Goal: Browse casually: Explore the website without a specific task or goal

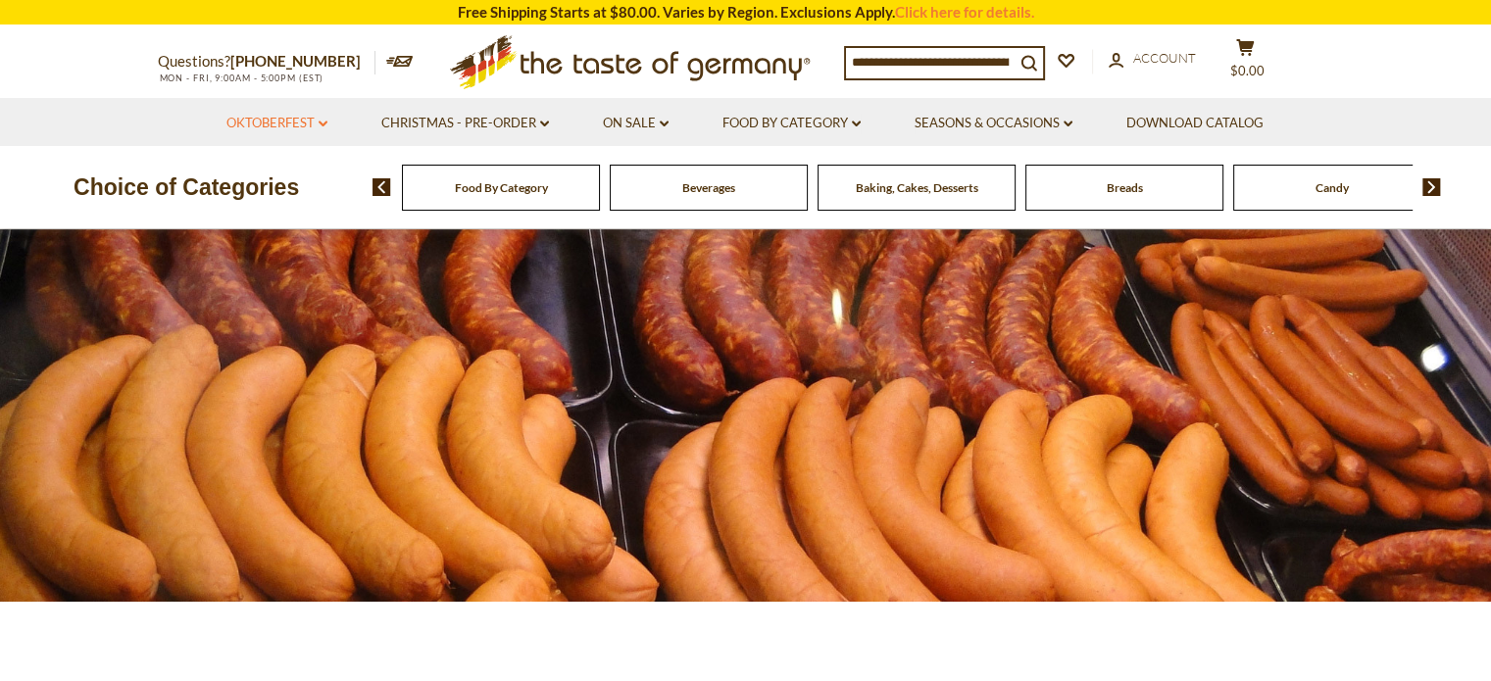
click at [320, 124] on icon at bounding box center [323, 124] width 9 height 6
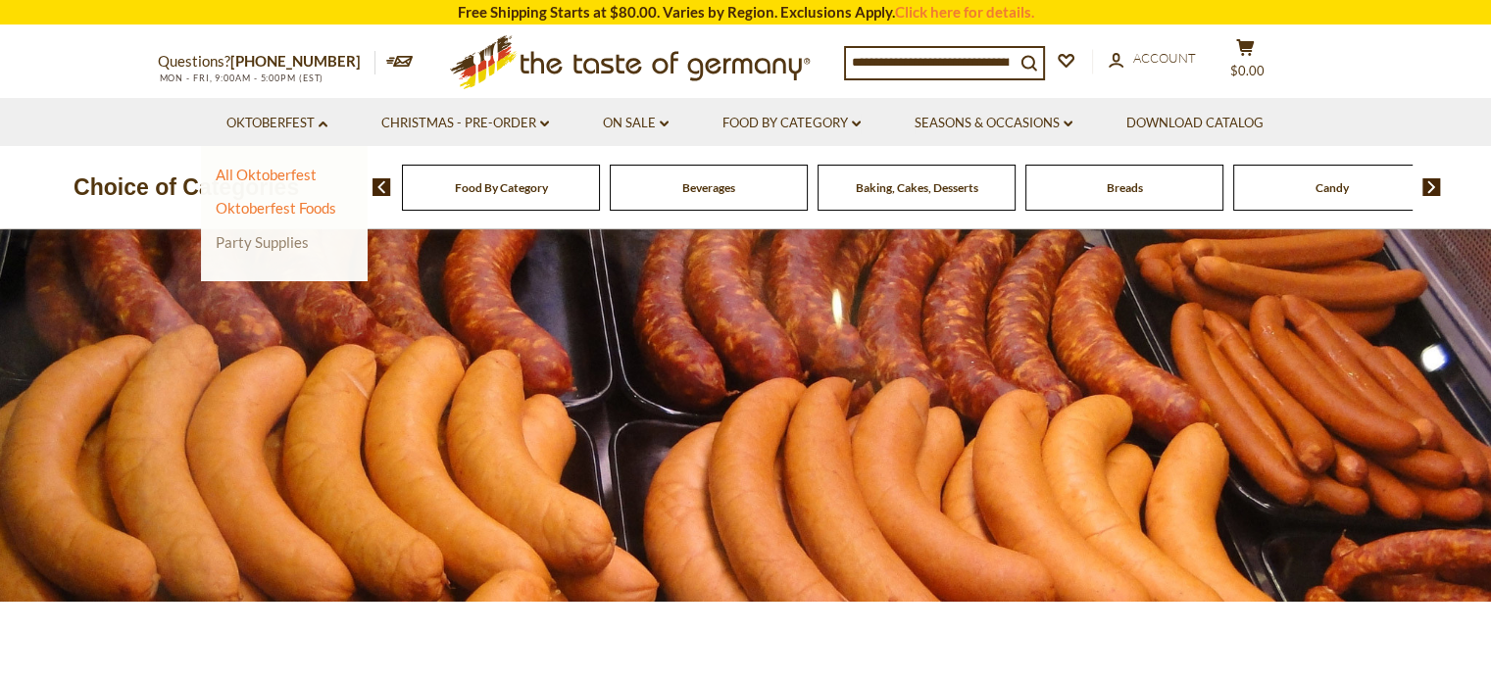
click at [282, 238] on link "Party Supplies" at bounding box center [262, 242] width 93 height 18
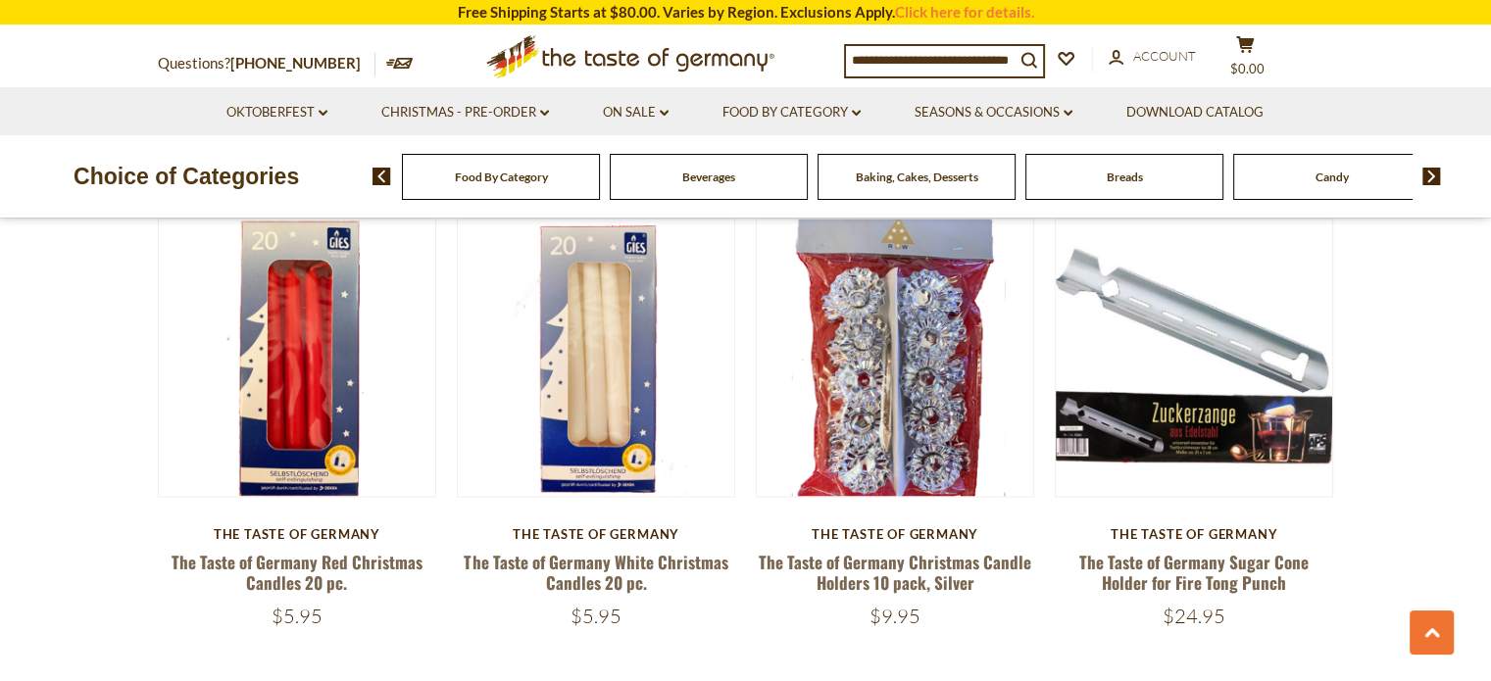
scroll to position [3626, 0]
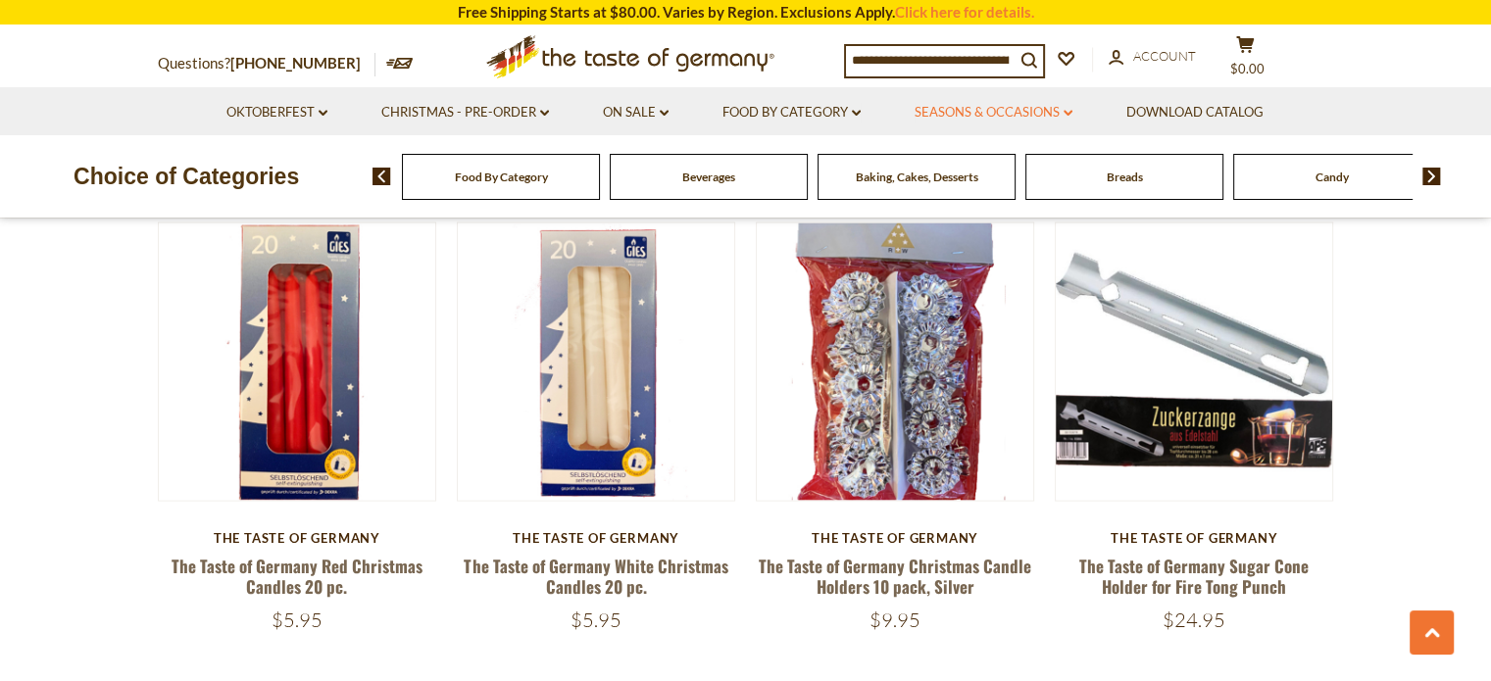
click at [1061, 111] on link "Seasons & Occasions dropdown_arrow" at bounding box center [993, 113] width 158 height 22
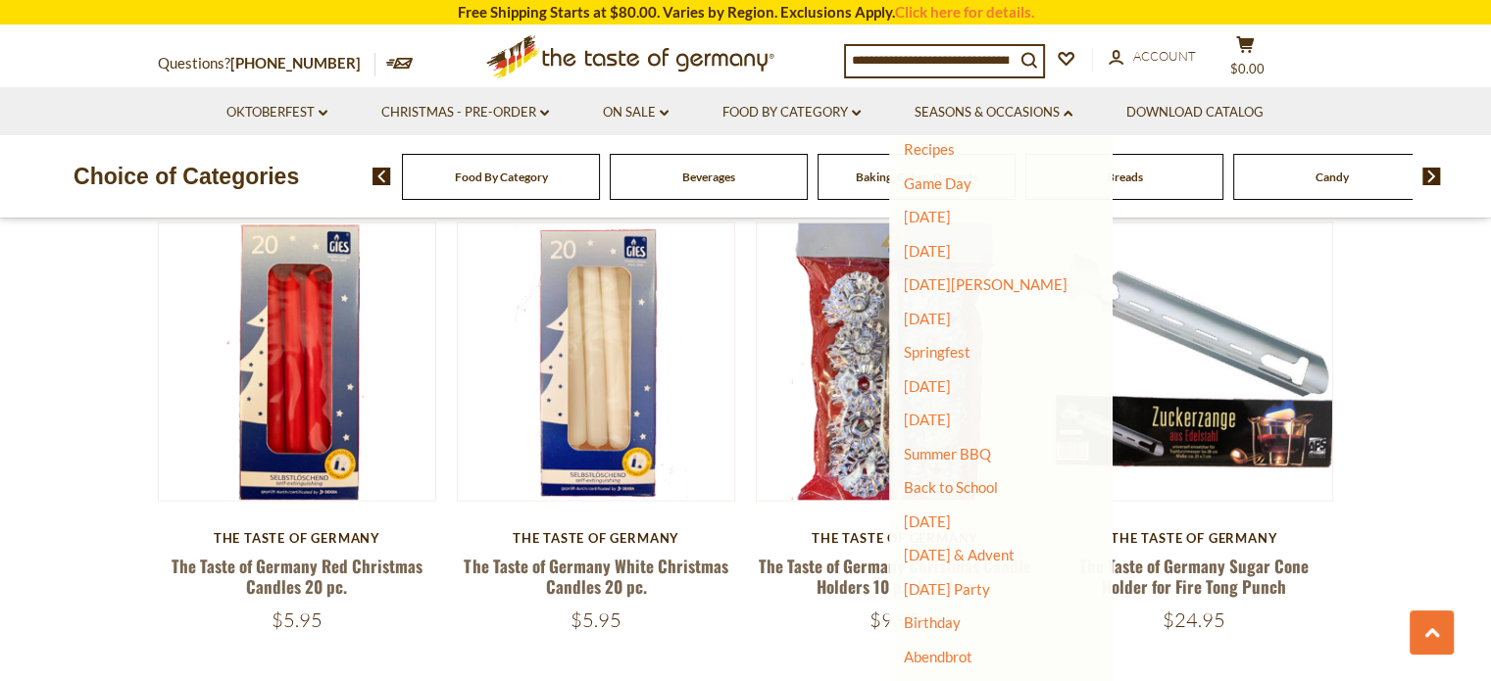
scroll to position [71, 0]
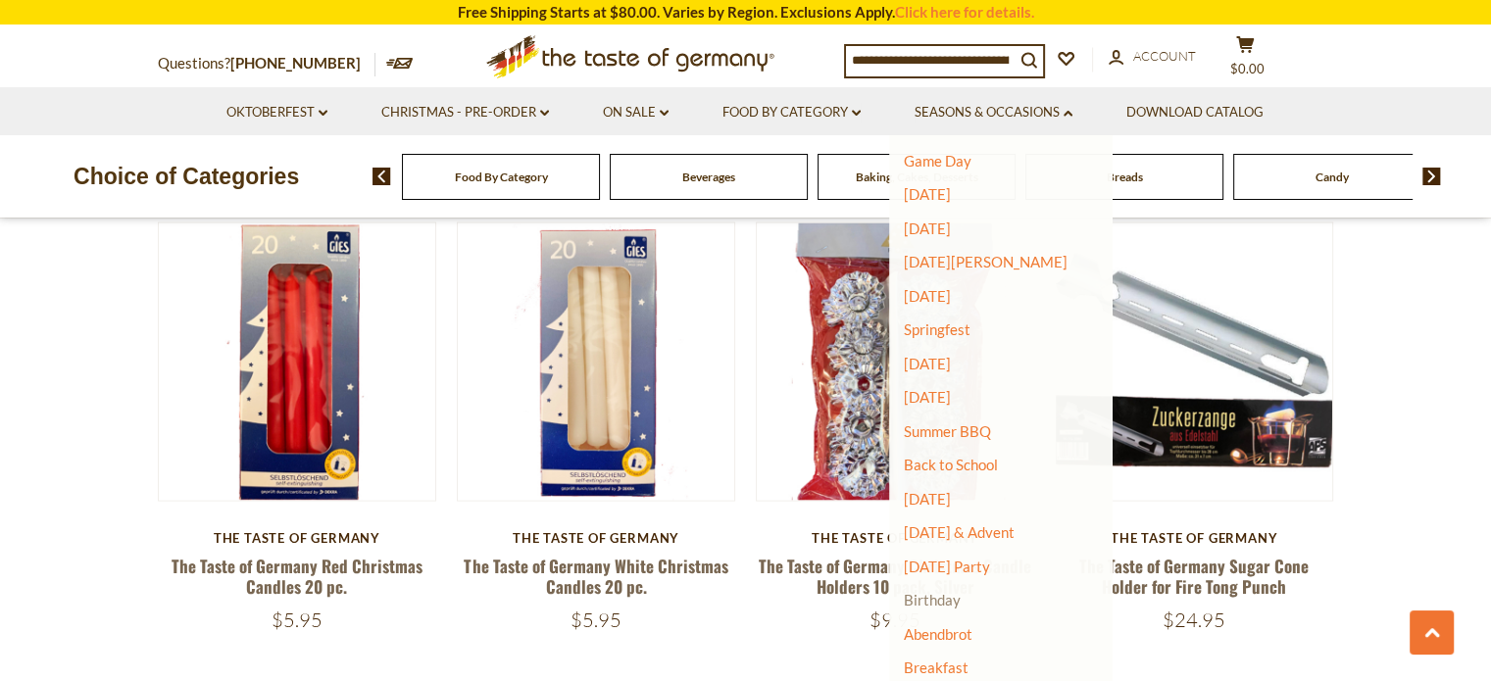
click at [923, 603] on link "Birthday" at bounding box center [932, 600] width 57 height 18
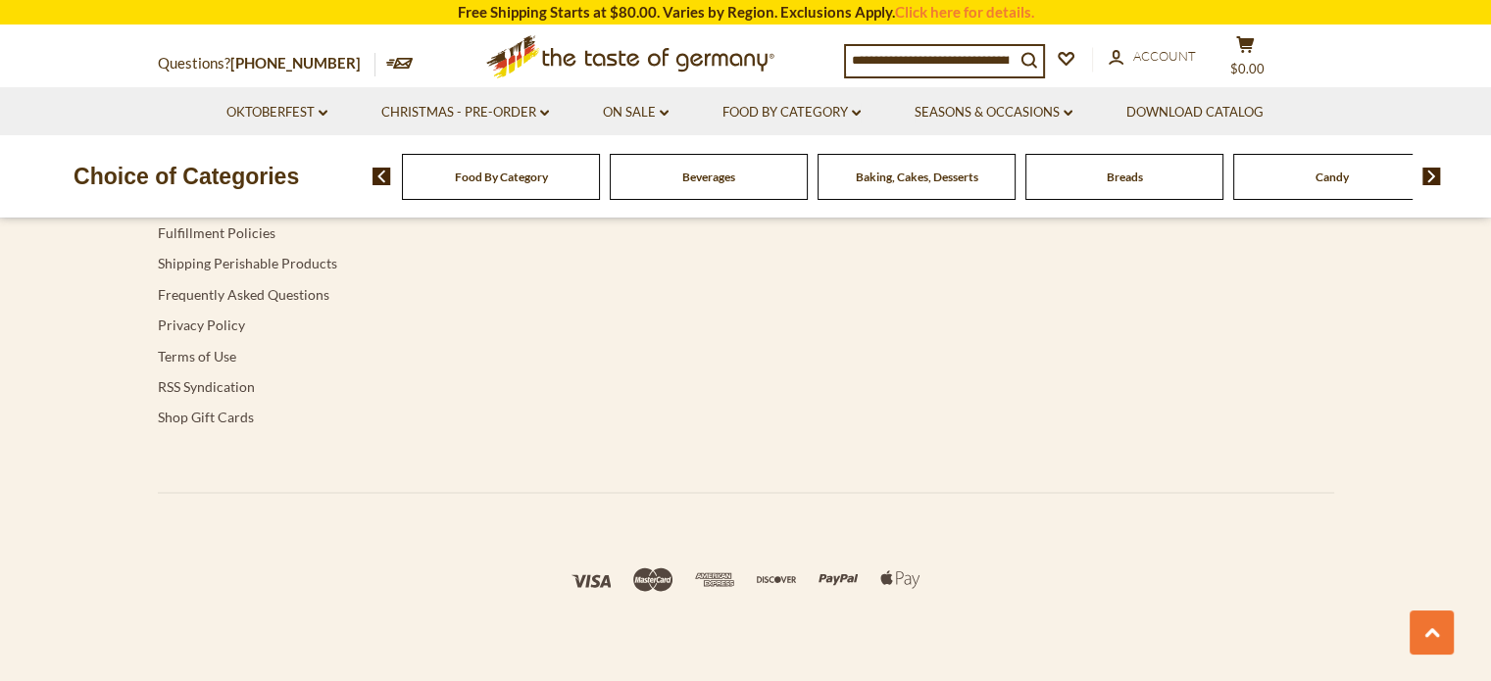
scroll to position [3452, 0]
click at [540, 114] on icon "dropdown_arrow" at bounding box center [544, 113] width 9 height 7
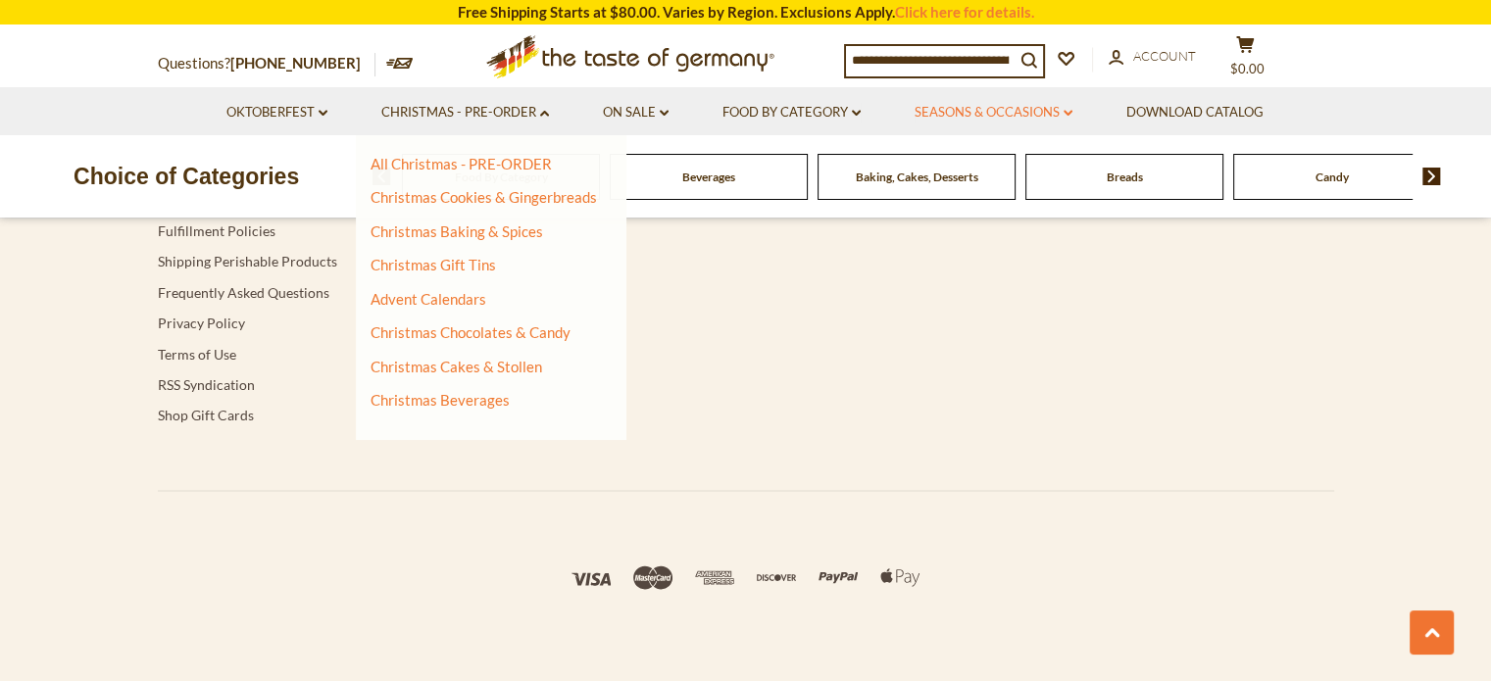
click at [967, 110] on link "Seasons & Occasions dropdown_arrow" at bounding box center [993, 113] width 158 height 22
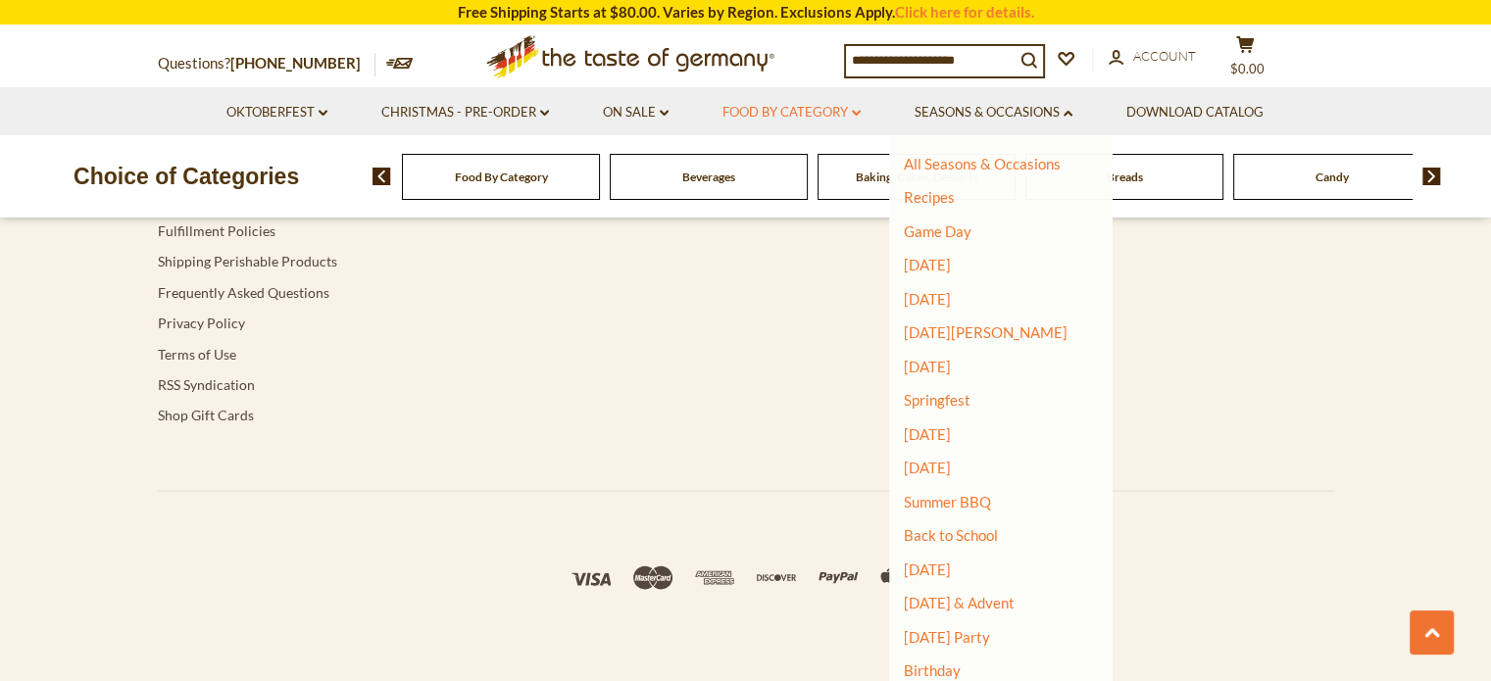
click at [842, 117] on link "Food By Category dropdown_arrow" at bounding box center [791, 113] width 138 height 22
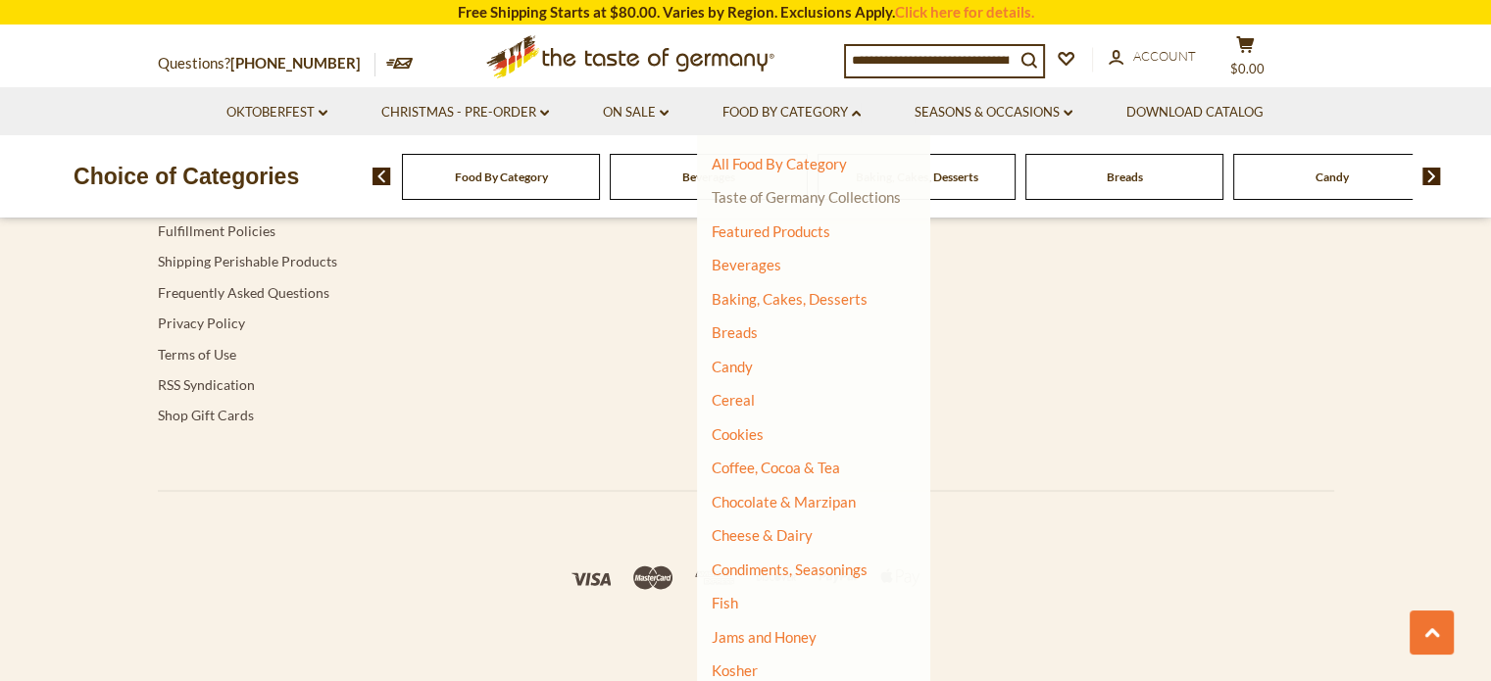
click at [837, 199] on link "Taste of Germany Collections" at bounding box center [806, 197] width 189 height 18
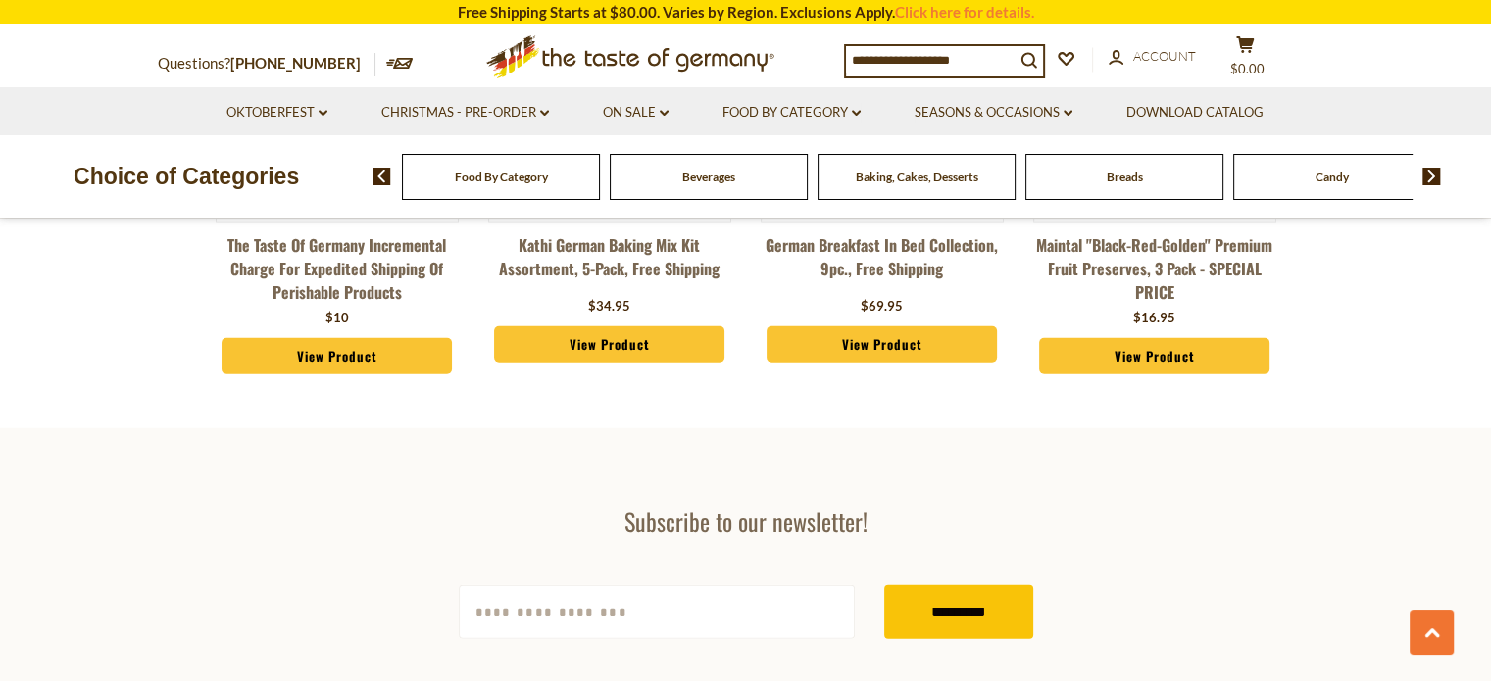
scroll to position [4900, 0]
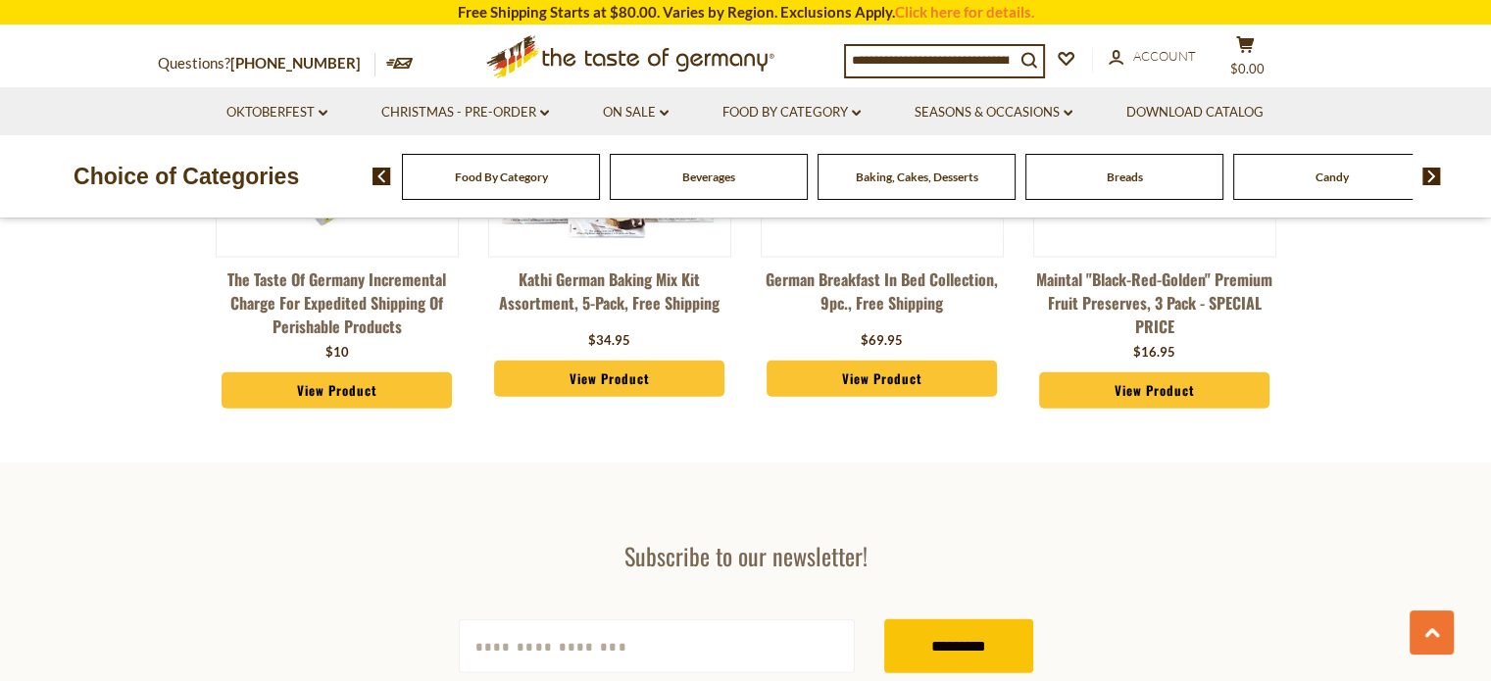
click at [1118, 179] on span "Breads" at bounding box center [1124, 177] width 36 height 15
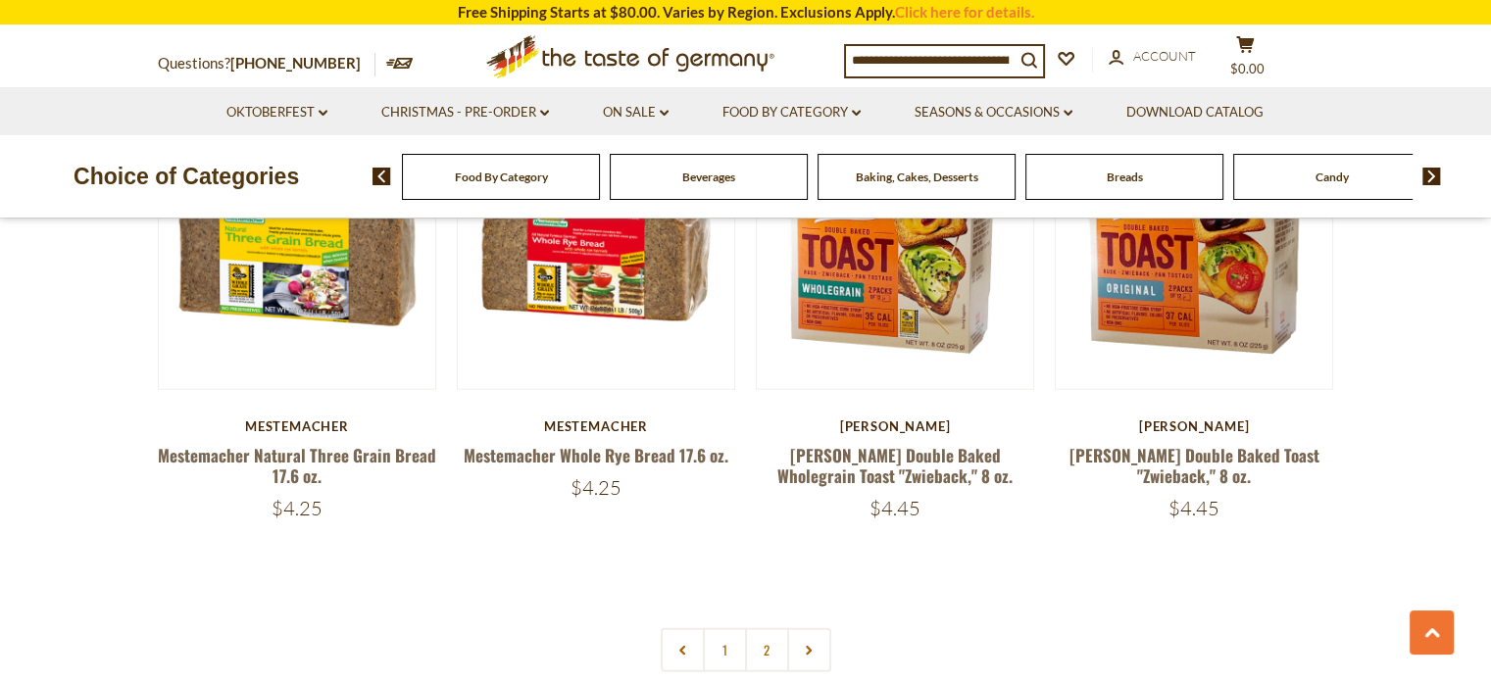
scroll to position [4802, 0]
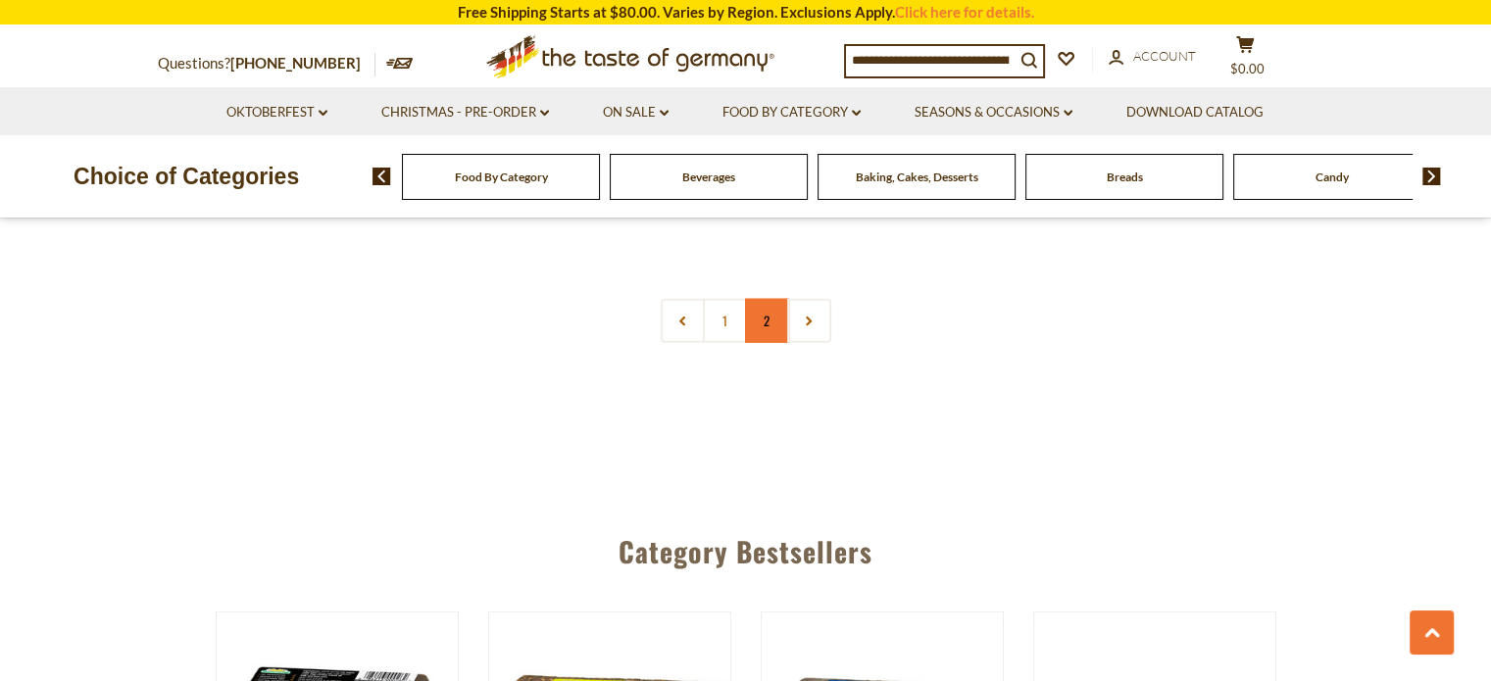
click at [766, 329] on link "2" at bounding box center [767, 321] width 44 height 44
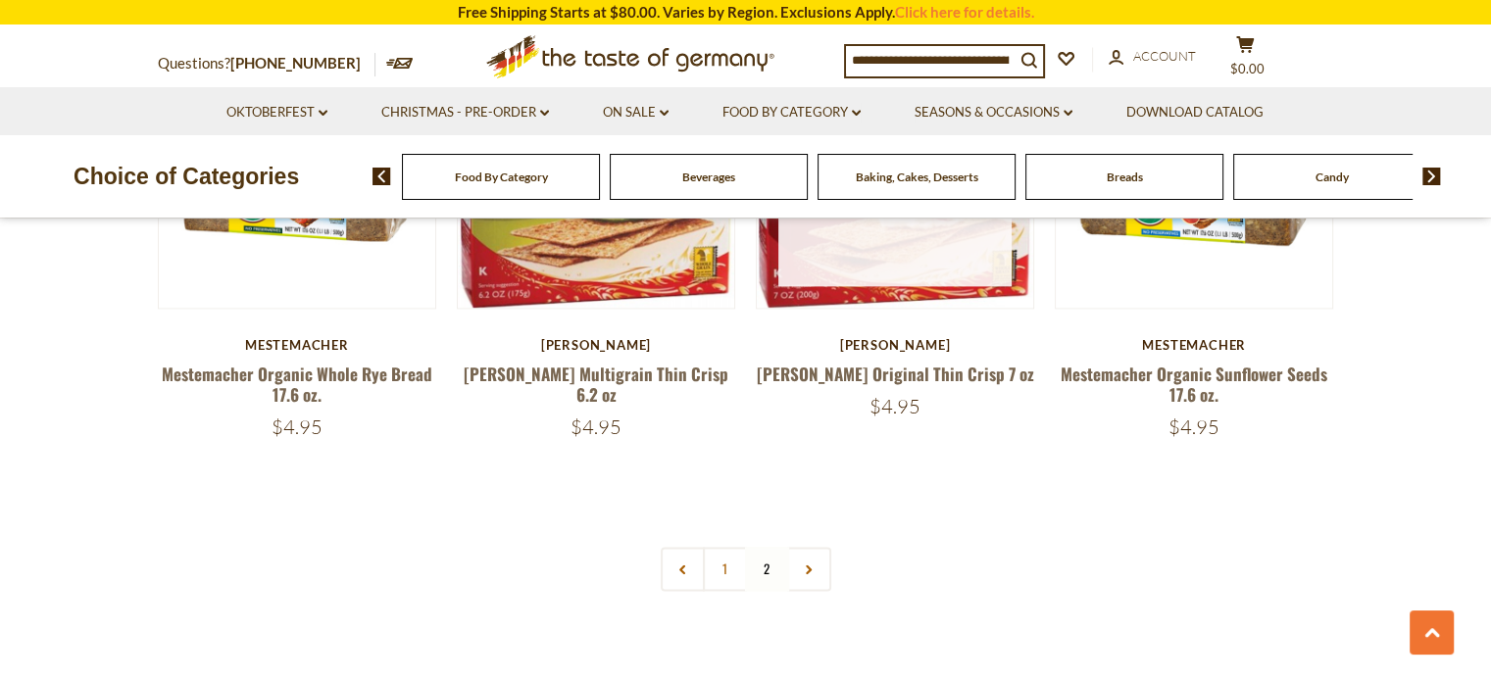
scroll to position [2199, 0]
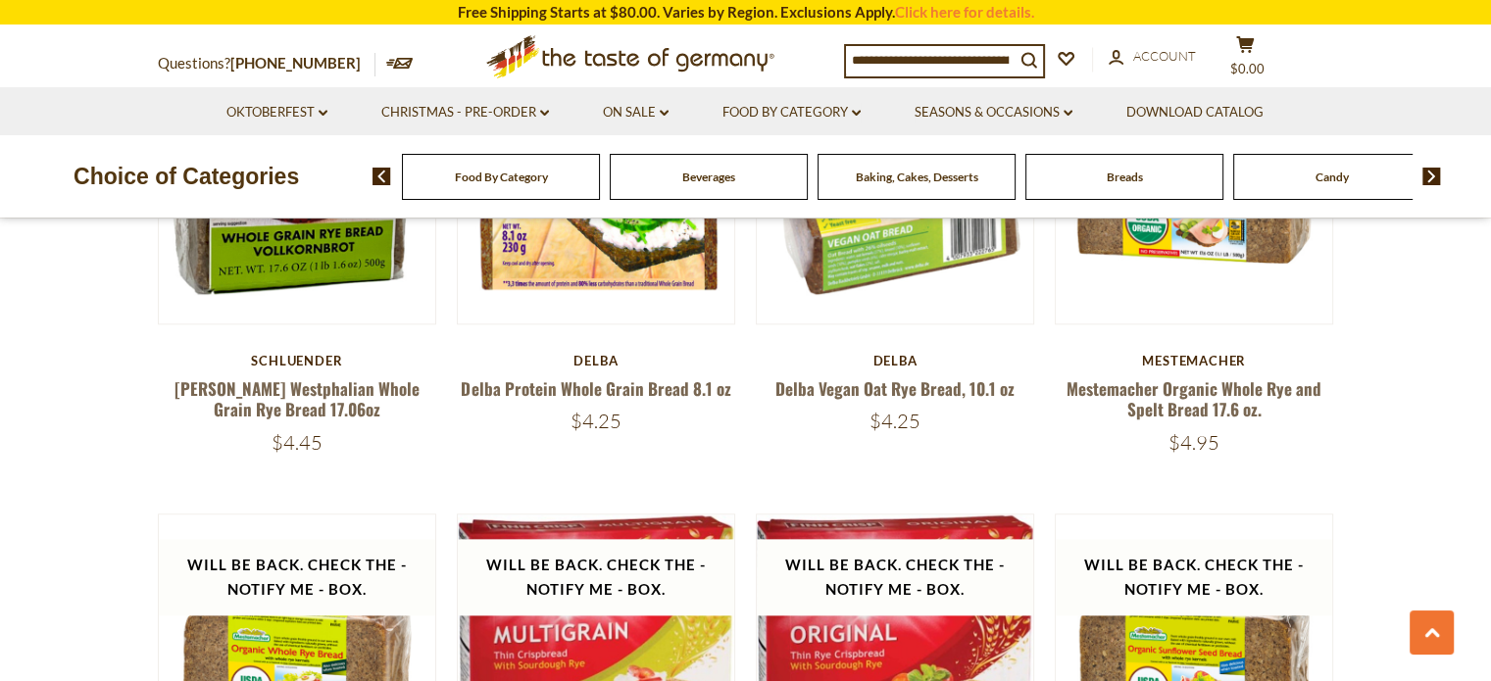
click at [600, 175] on div "Candy" at bounding box center [501, 177] width 198 height 46
click at [600, 186] on div "Candy" at bounding box center [501, 177] width 198 height 46
click at [1335, 180] on span "Candy" at bounding box center [1331, 177] width 33 height 15
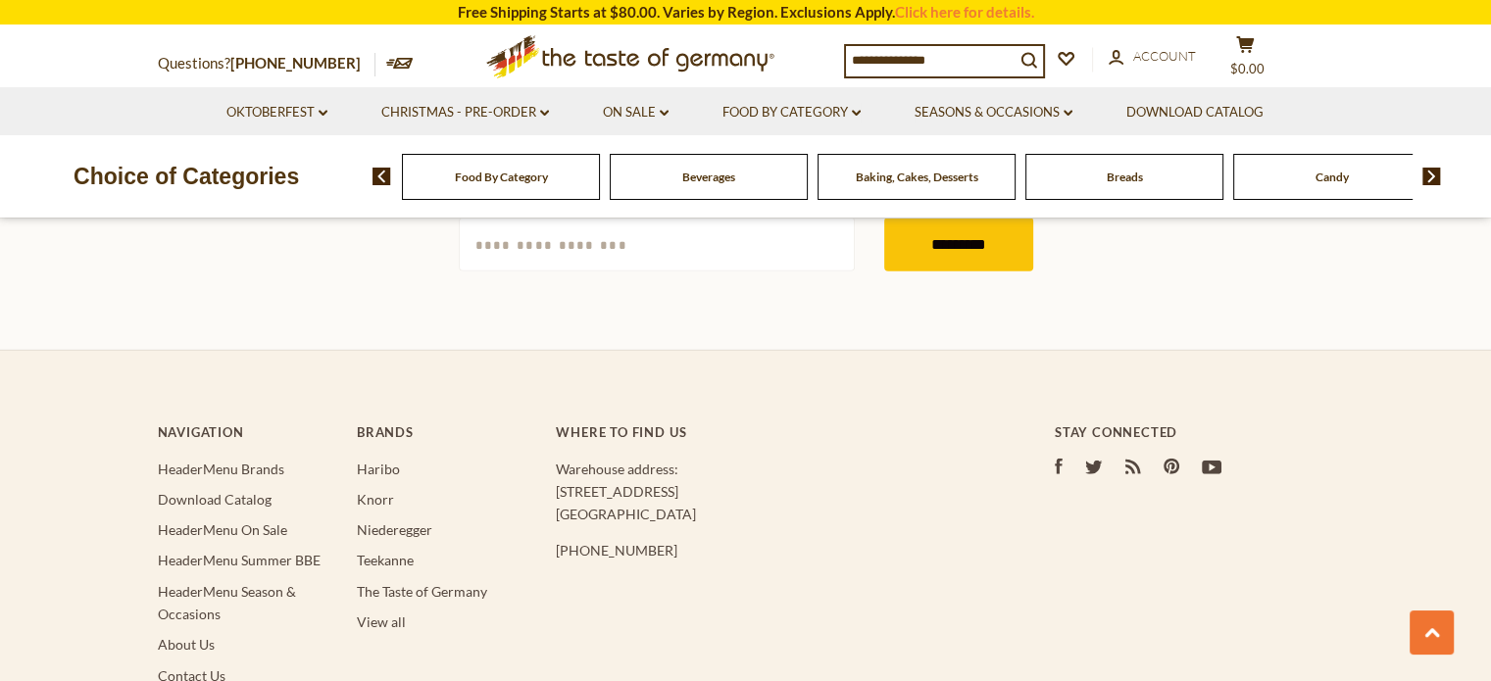
scroll to position [5586, 0]
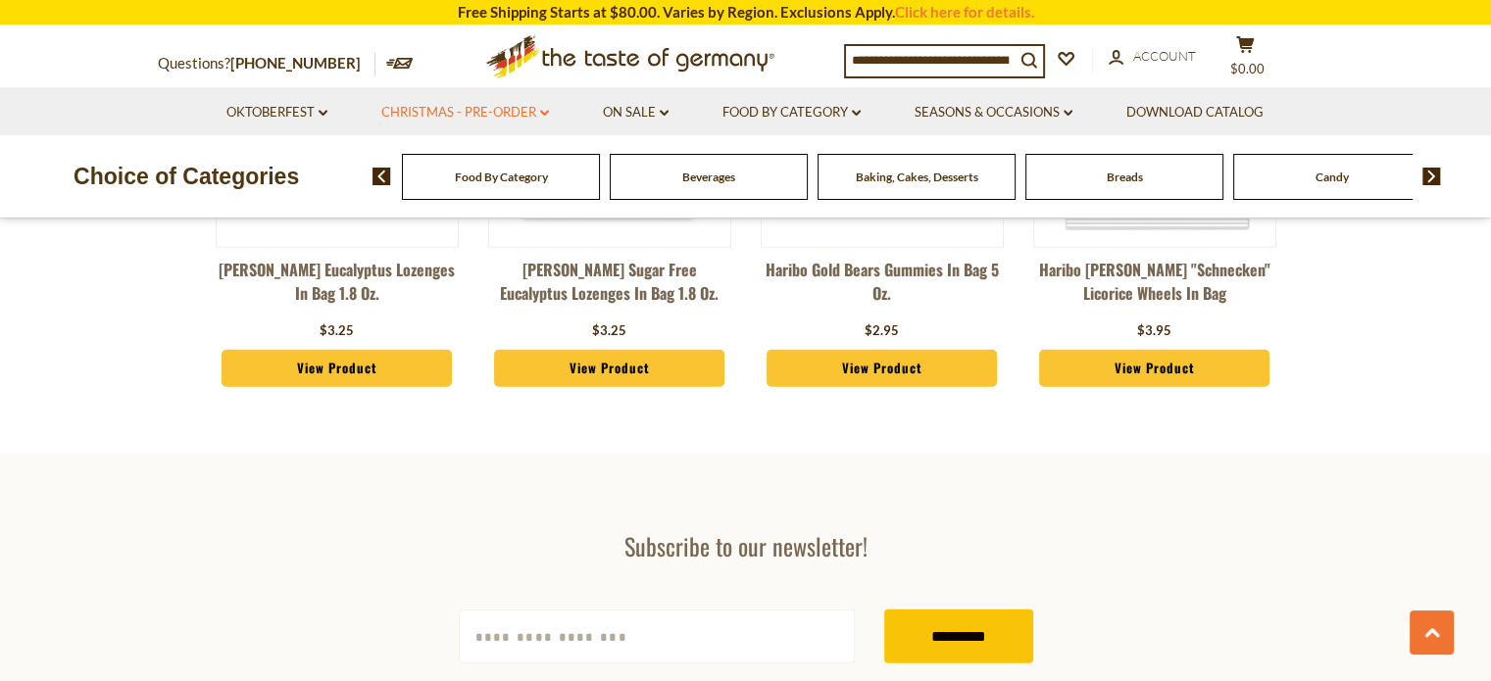
click at [529, 119] on link "Christmas - PRE-ORDER dropdown_arrow" at bounding box center [465, 113] width 168 height 22
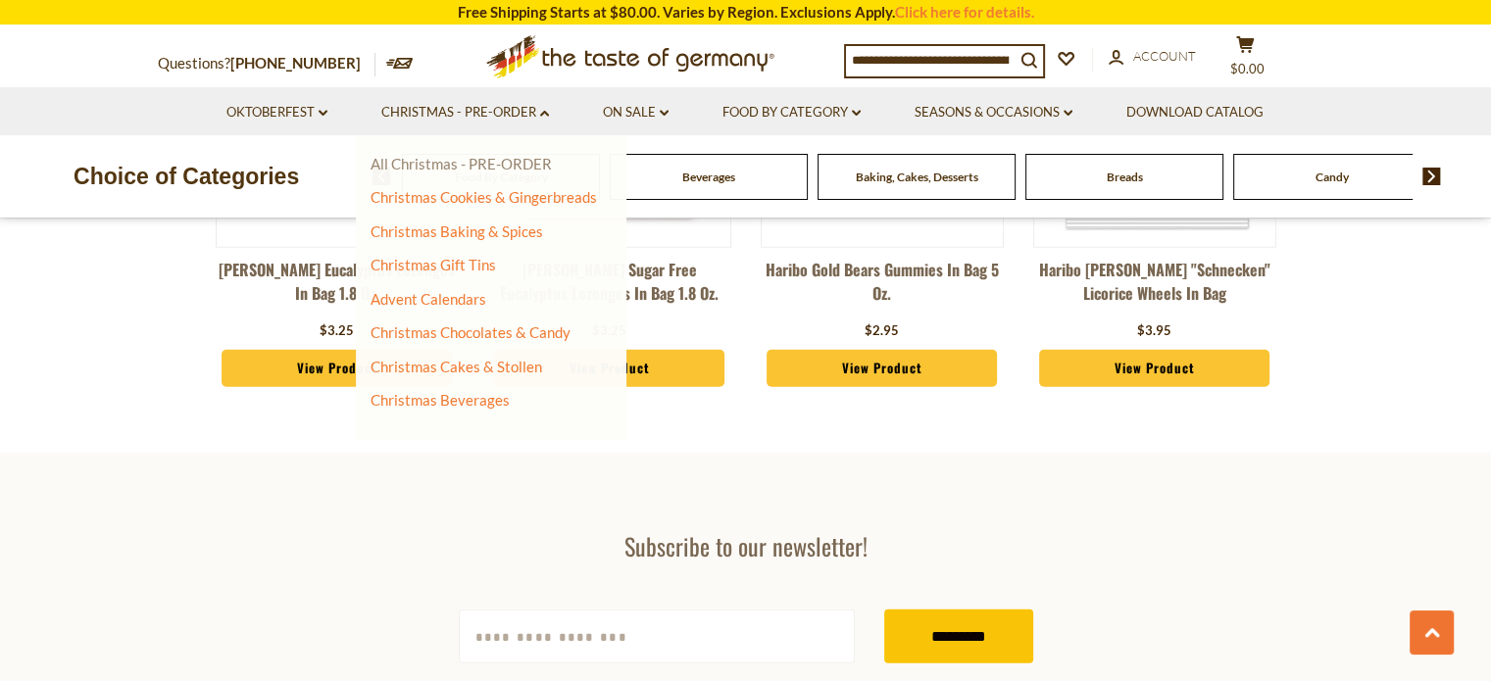
click at [424, 161] on link "All Christmas - PRE-ORDER" at bounding box center [460, 164] width 181 height 18
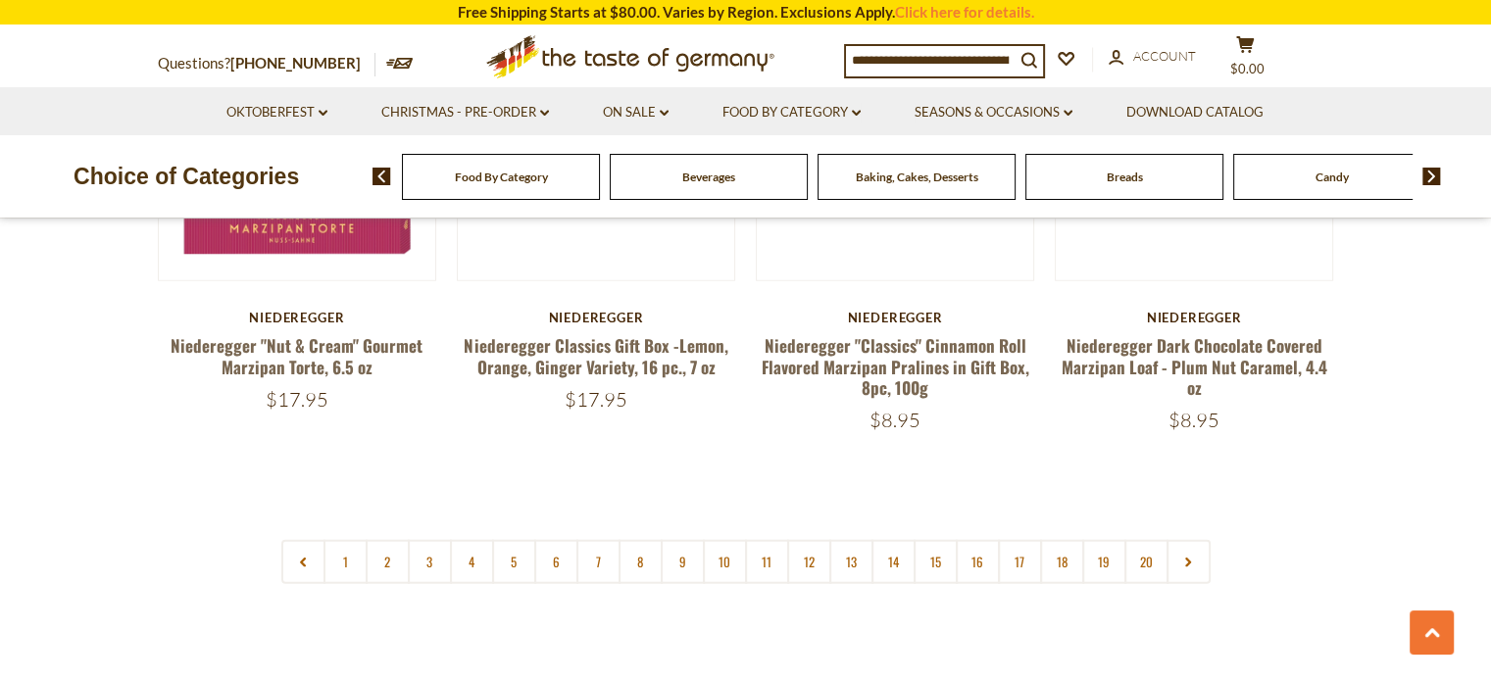
scroll to position [4704, 0]
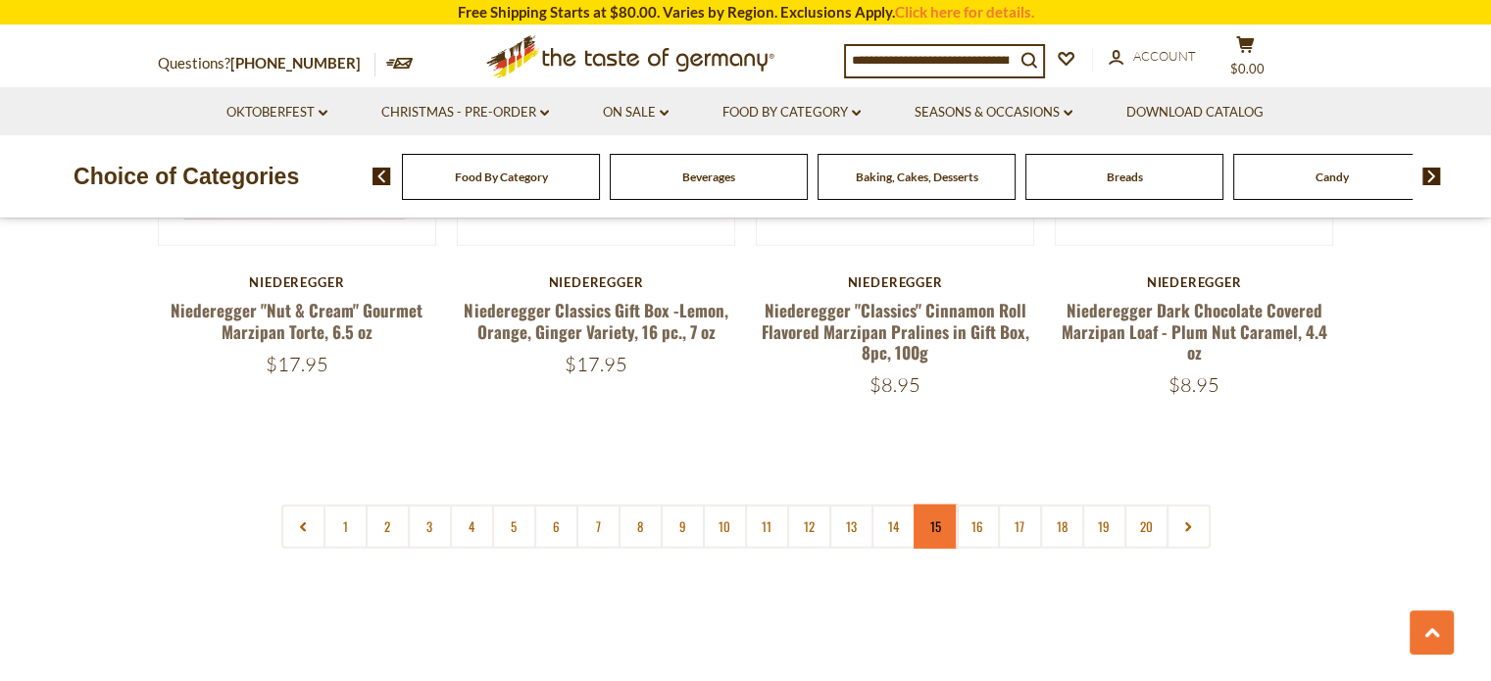
click at [925, 505] on link "15" at bounding box center [935, 527] width 44 height 44
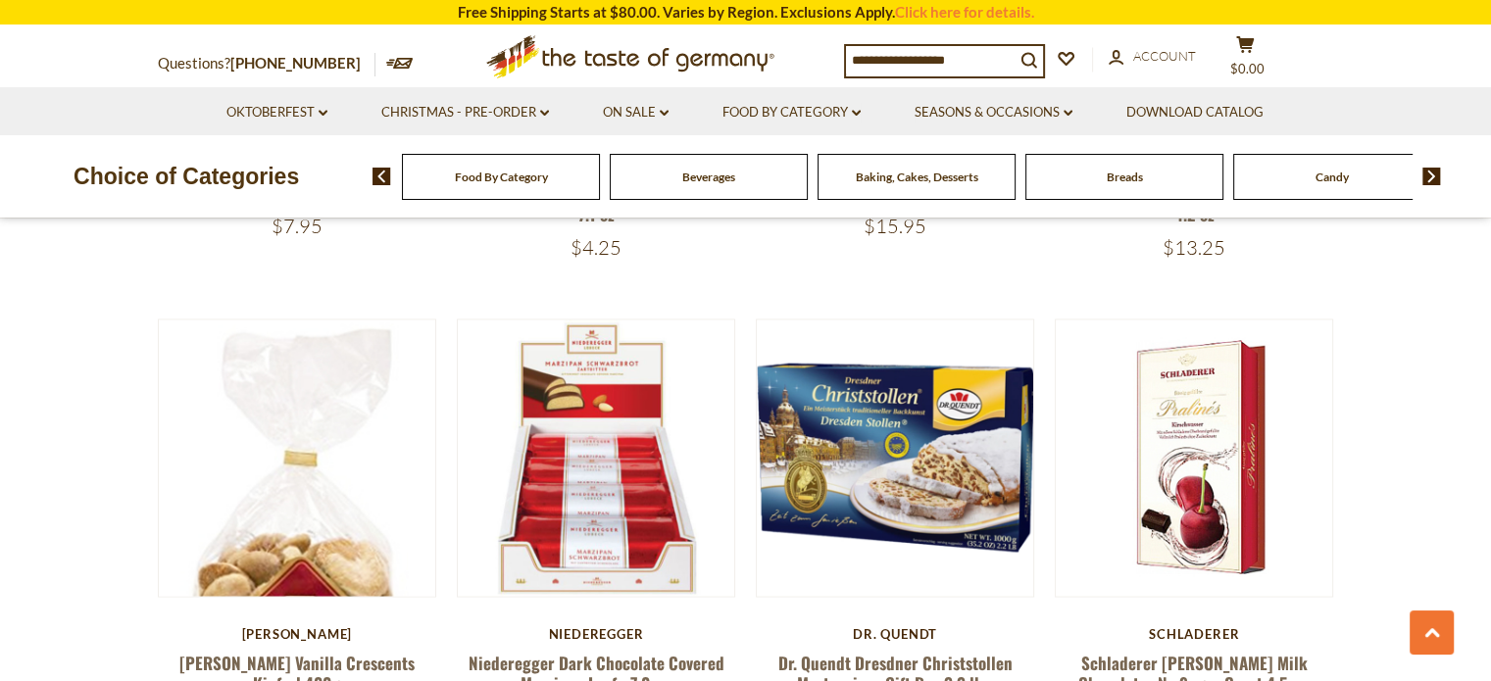
scroll to position [3473, 0]
